Goal: Information Seeking & Learning: Learn about a topic

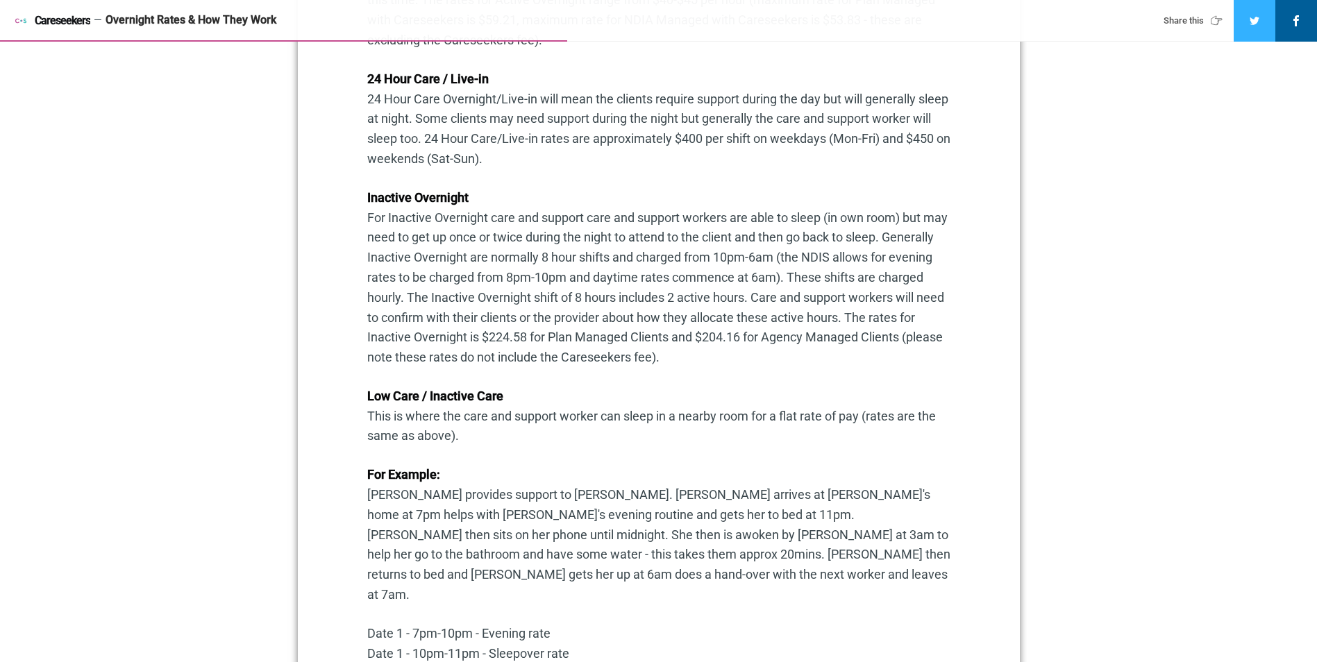
scroll to position [833, 0]
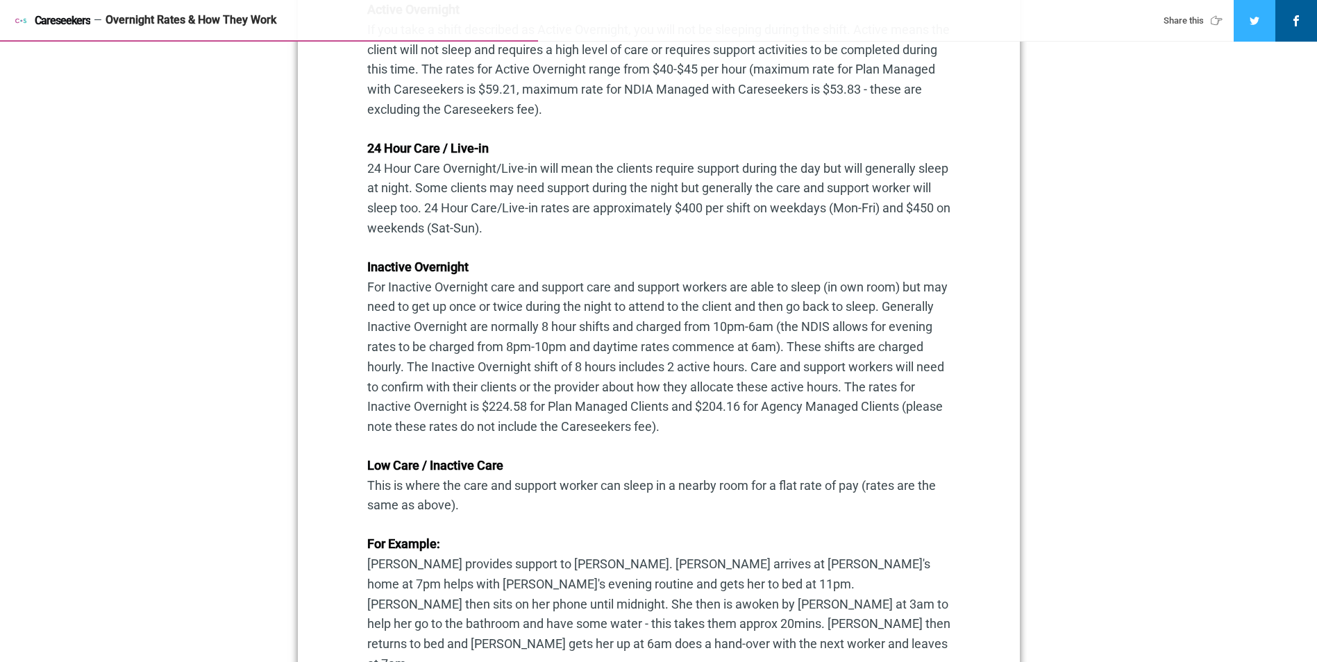
click at [490, 412] on p "Inactive Overnight For Inactive Overnight care and support care and support wor…" at bounding box center [658, 347] width 583 height 180
click at [476, 410] on p "Inactive Overnight For Inactive Overnight care and support care and support wor…" at bounding box center [658, 347] width 583 height 180
click at [392, 400] on p "Inactive Overnight For Inactive Overnight care and support care and support wor…" at bounding box center [658, 347] width 583 height 180
click at [386, 405] on p "Inactive Overnight For Inactive Overnight care and support care and support wor…" at bounding box center [658, 347] width 583 height 180
click at [370, 267] on strong "Inactive Overnight" at bounding box center [417, 267] width 101 height 15
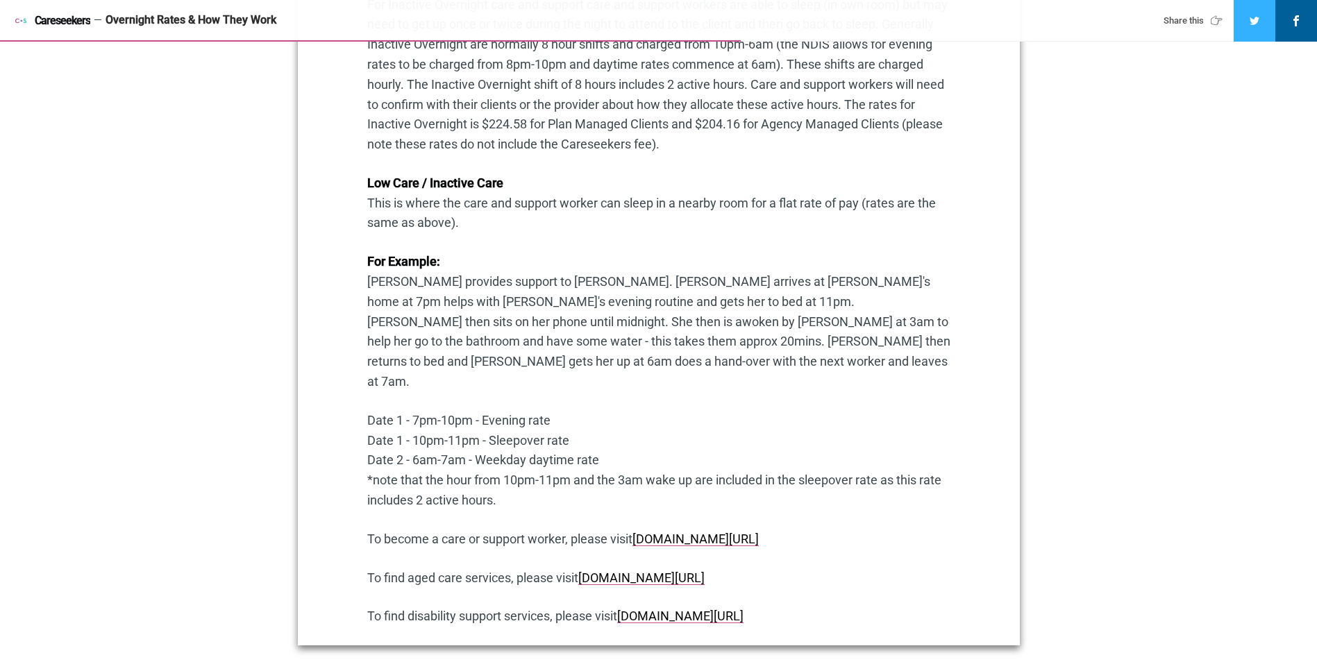
scroll to position [1110, 0]
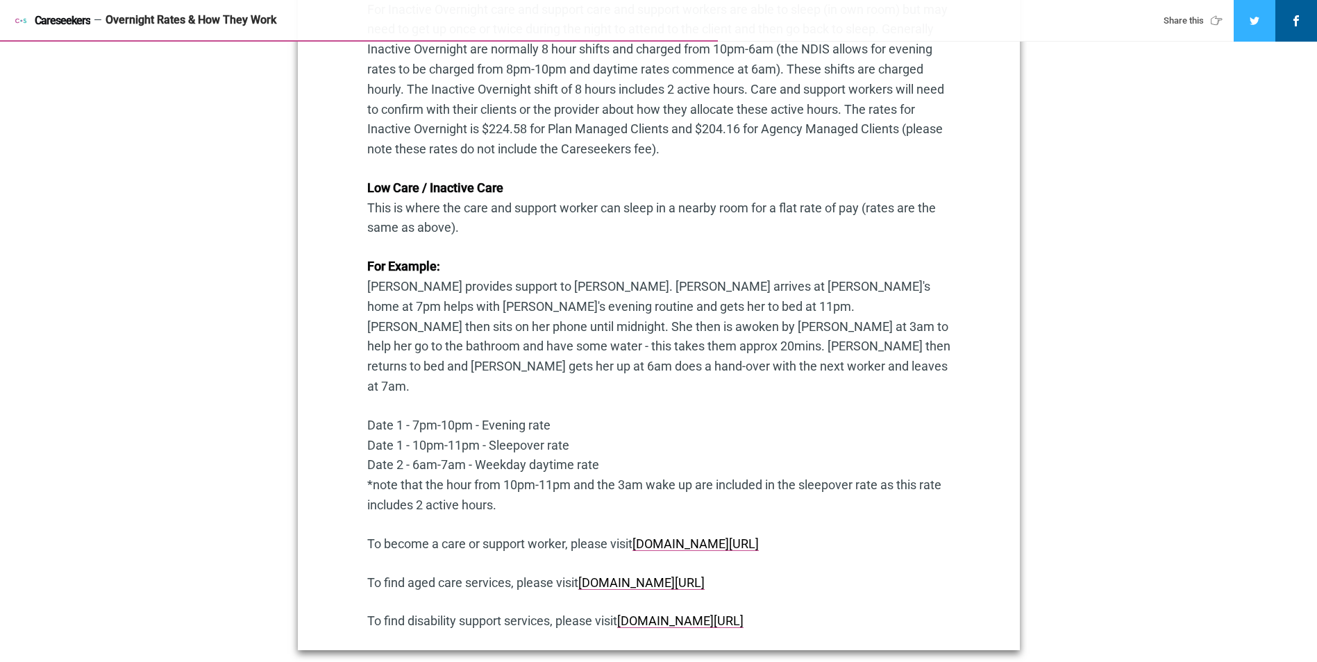
click at [527, 416] on p "Date 1 - 7pm-10pm - Evening rate Date 1 - 10pm-11pm - Sleepover rate Date 2 - 6…" at bounding box center [658, 466] width 583 height 100
click at [570, 416] on p "Date 1 - 7pm-10pm - Evening rate Date 1 - 10pm-11pm - Sleepover rate Date 2 - 6…" at bounding box center [658, 466] width 583 height 100
click at [560, 427] on p "Date 1 - 7pm-10pm - Evening rate Date 1 - 10pm-11pm - Sleepover rate Date 2 - 6…" at bounding box center [658, 466] width 583 height 100
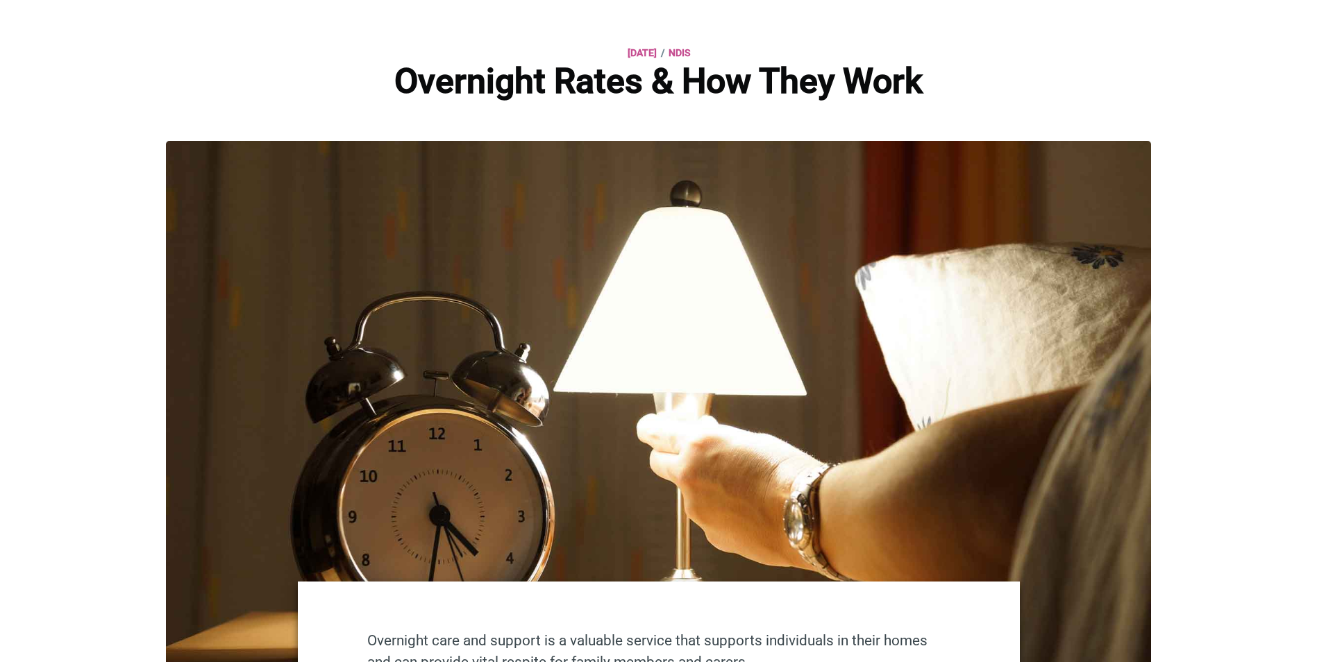
scroll to position [0, 0]
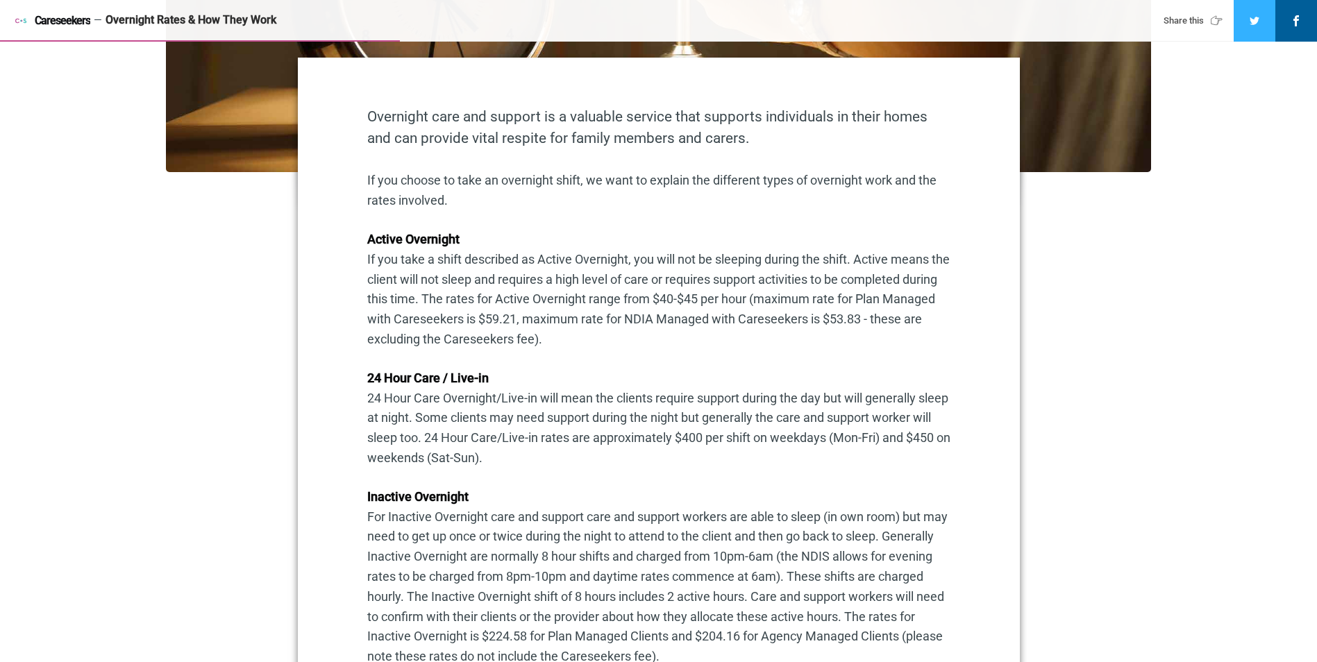
scroll to position [625, 0]
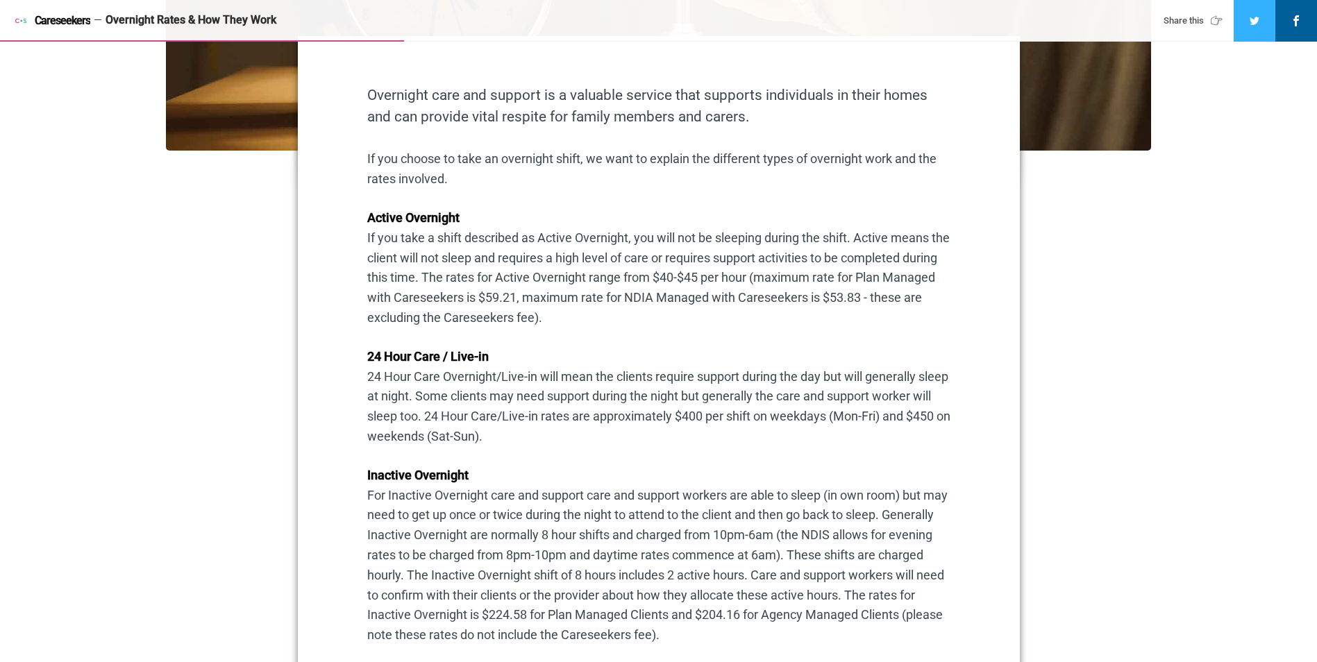
drag, startPoint x: 643, startPoint y: 118, endPoint x: 645, endPoint y: 109, distance: 9.3
click at [645, 109] on p "Overnight care and support is a valuable service that supports individuals in t…" at bounding box center [658, 106] width 583 height 43
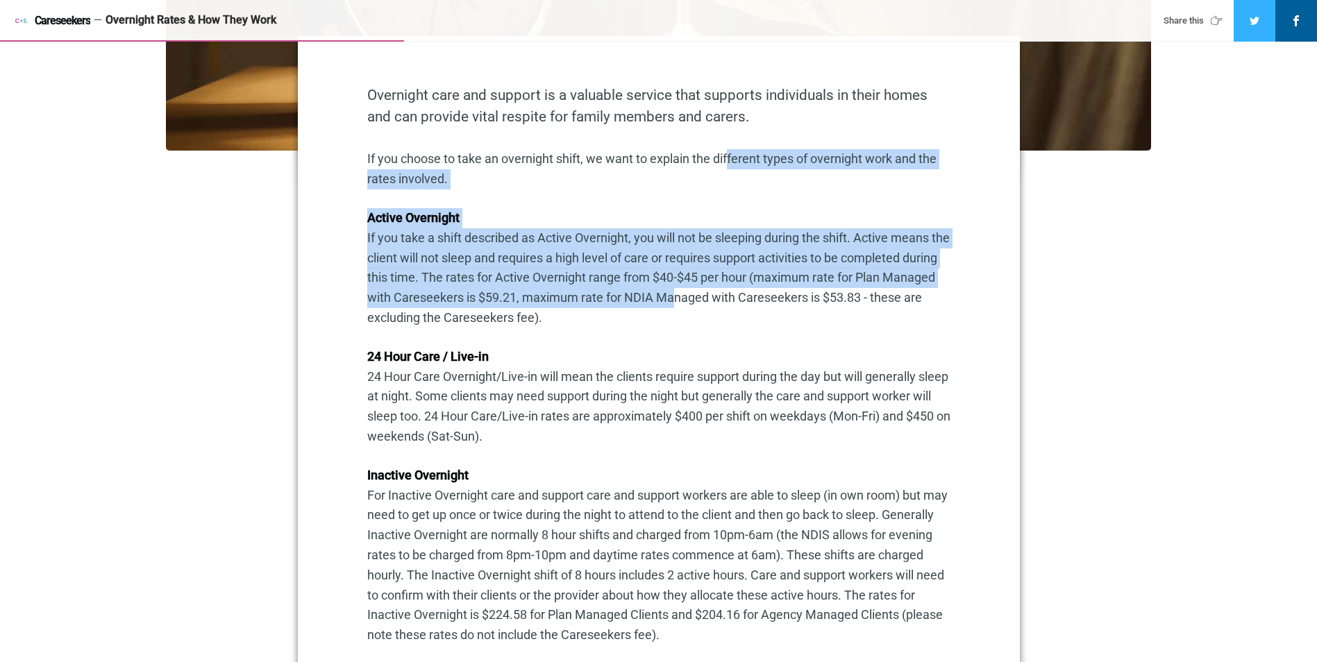
drag, startPoint x: 731, startPoint y: 145, endPoint x: 717, endPoint y: 294, distance: 149.2
click at [717, 294] on div "Overnight care and support is a valuable service that supports individuals in t…" at bounding box center [658, 610] width 583 height 1051
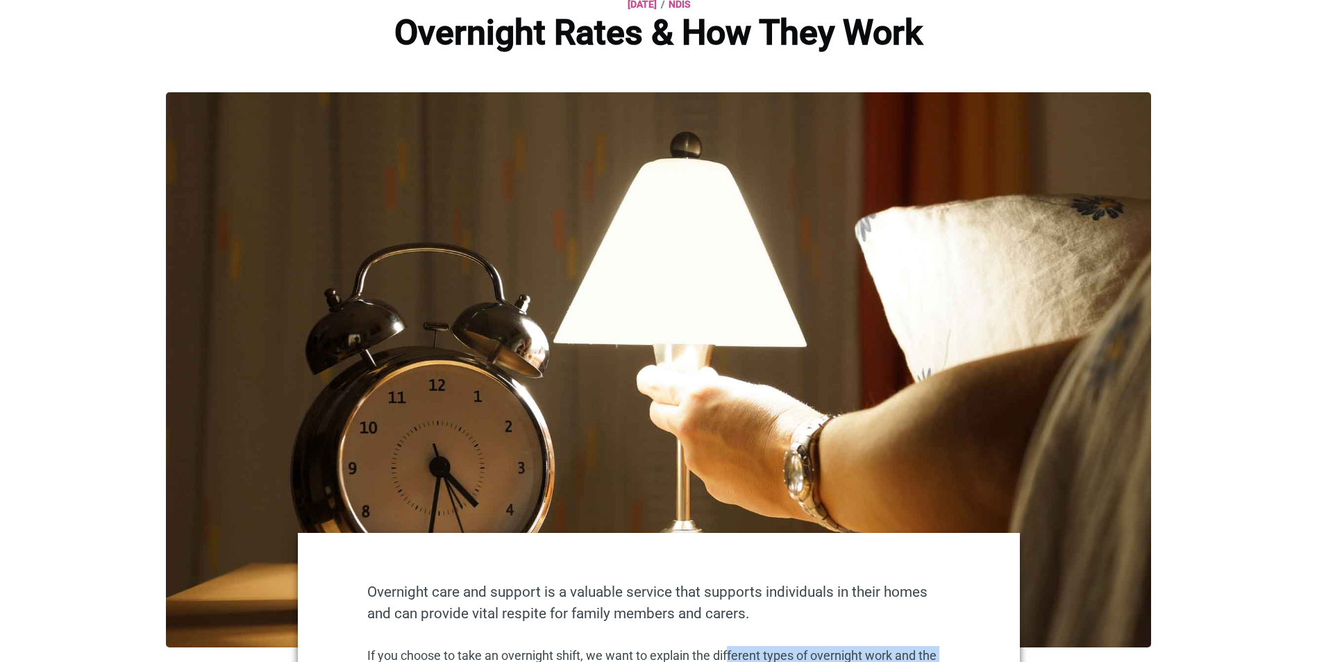
scroll to position [0, 0]
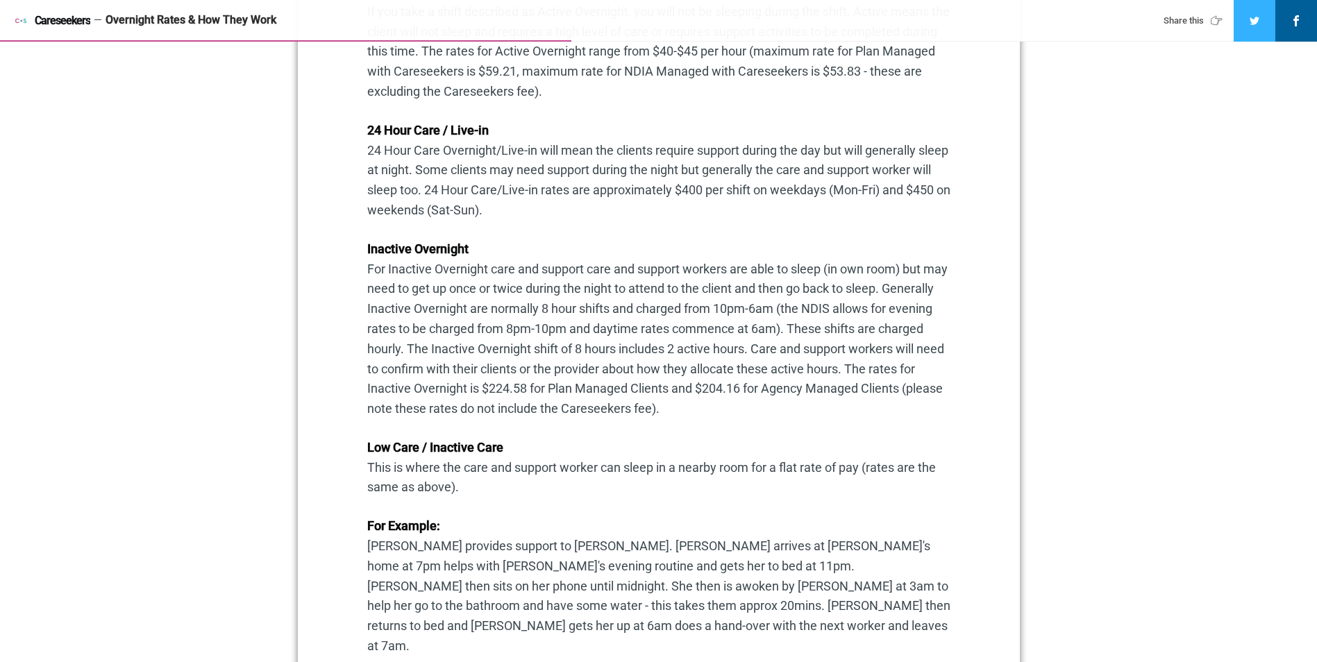
scroll to position [833, 0]
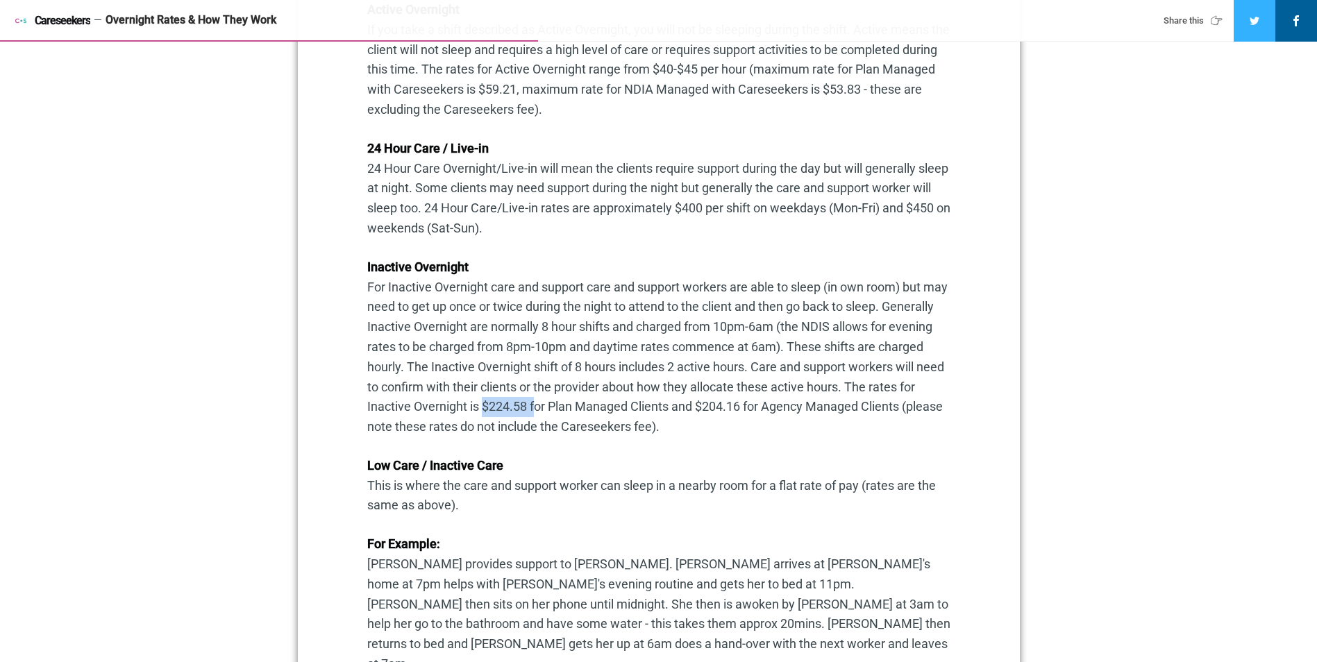
drag, startPoint x: 530, startPoint y: 405, endPoint x: 580, endPoint y: 406, distance: 50.7
click at [580, 406] on p "Inactive Overnight For Inactive Overnight care and support care and support wor…" at bounding box center [658, 347] width 583 height 180
click at [575, 407] on p "Inactive Overnight For Inactive Overnight care and support care and support wor…" at bounding box center [658, 347] width 583 height 180
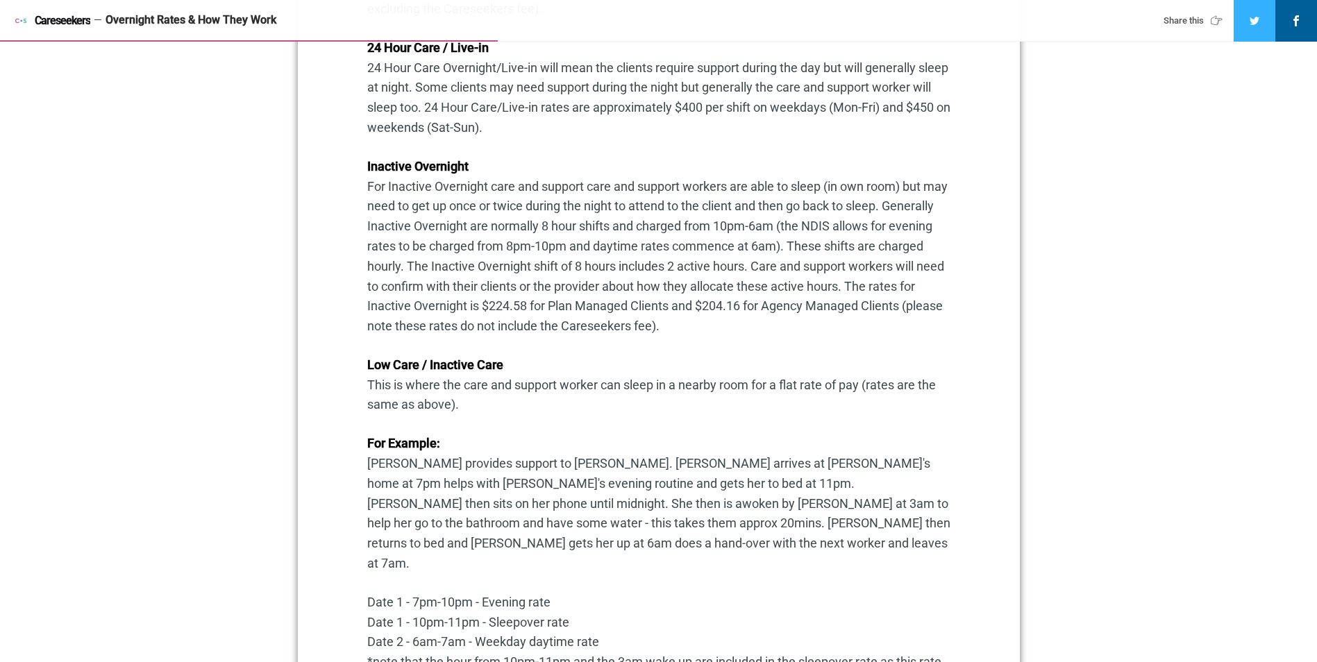
scroll to position [763, 0]
